Goal: Find specific page/section: Find specific page/section

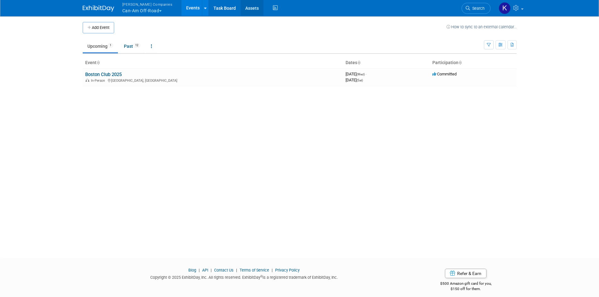
click at [243, 10] on link "Assets" at bounding box center [252, 8] width 23 height 16
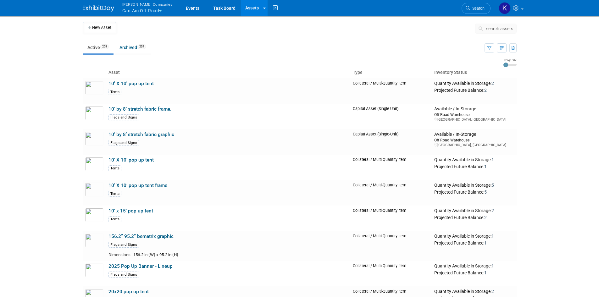
click at [500, 29] on span "search assets" at bounding box center [499, 28] width 27 height 5
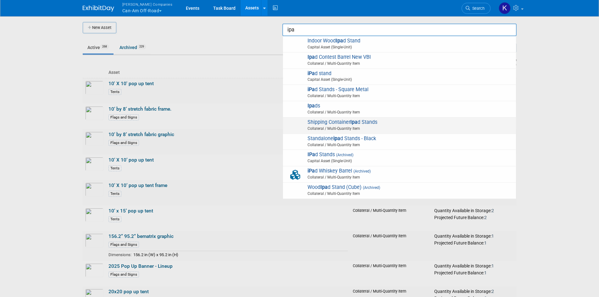
click at [383, 124] on span "Shipping Container Ipa d Stands Collateral / Multi-Quantity Item" at bounding box center [399, 125] width 227 height 13
type input "Shipping Container Ipad Stands"
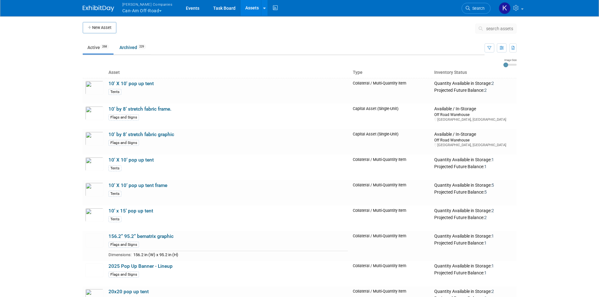
click at [492, 31] on span "search assets" at bounding box center [499, 28] width 27 height 5
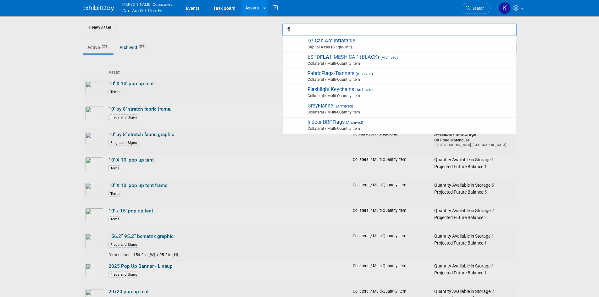
type input "f"
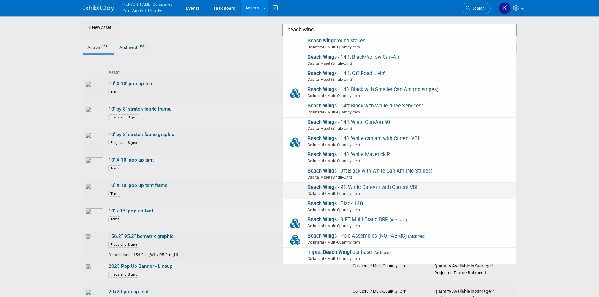
click at [389, 188] on span "Beach Wing s - 9ft White Can-Am with Current VBI Collateral / Multi-Quantity It…" at bounding box center [399, 190] width 227 height 13
type input "Beach Wings - 9ft White Can-Am with Current VBI"
